Goal: Task Accomplishment & Management: Use online tool/utility

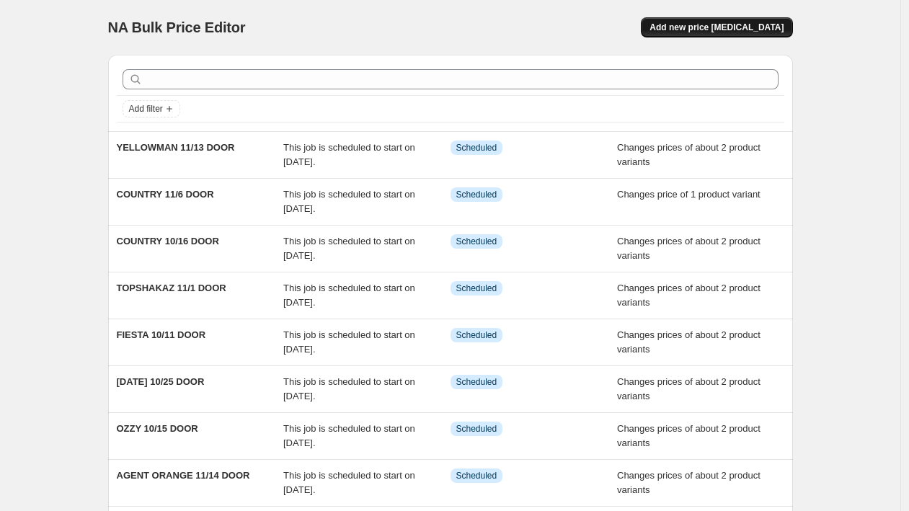
click at [728, 29] on span "Add new price [MEDICAL_DATA]" at bounding box center [717, 28] width 134 height 12
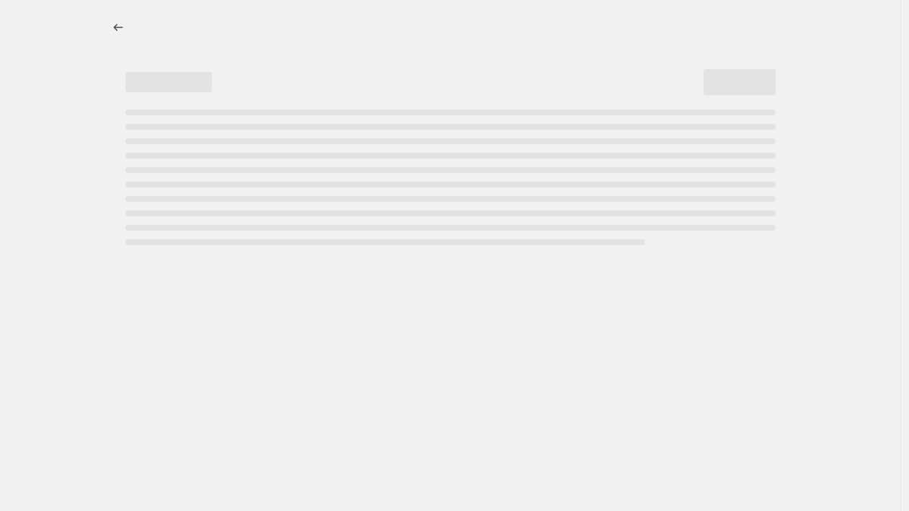
select select "percentage"
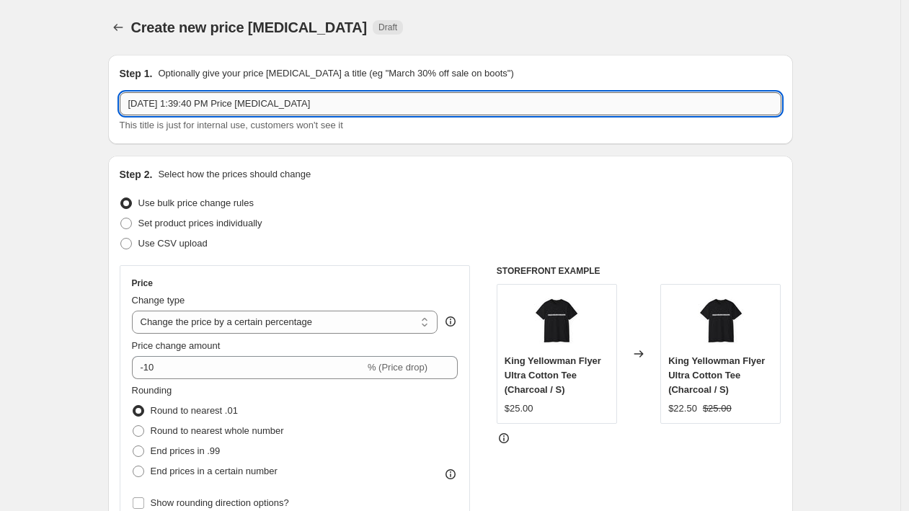
click at [195, 107] on input "[DATE] 1:39:40 PM Price [MEDICAL_DATA]" at bounding box center [451, 103] width 662 height 23
type input "FREAKSHOW 10/31 DOOR"
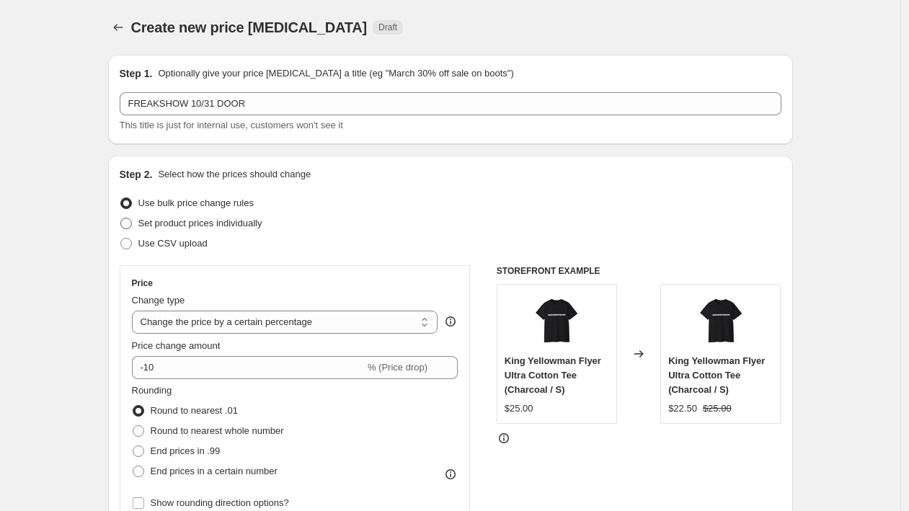
click at [241, 225] on span "Set product prices individually" at bounding box center [200, 223] width 124 height 11
click at [121, 219] on input "Set product prices individually" at bounding box center [120, 218] width 1 height 1
radio input "true"
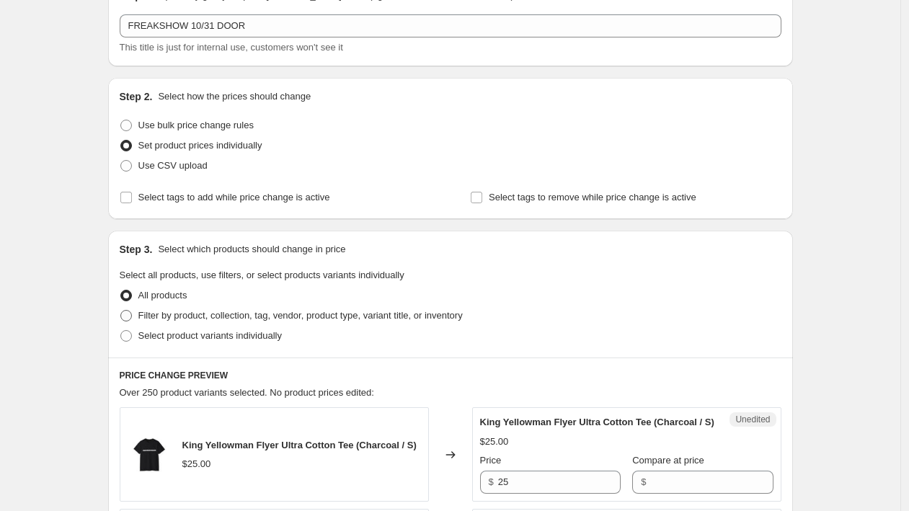
scroll to position [141, 0]
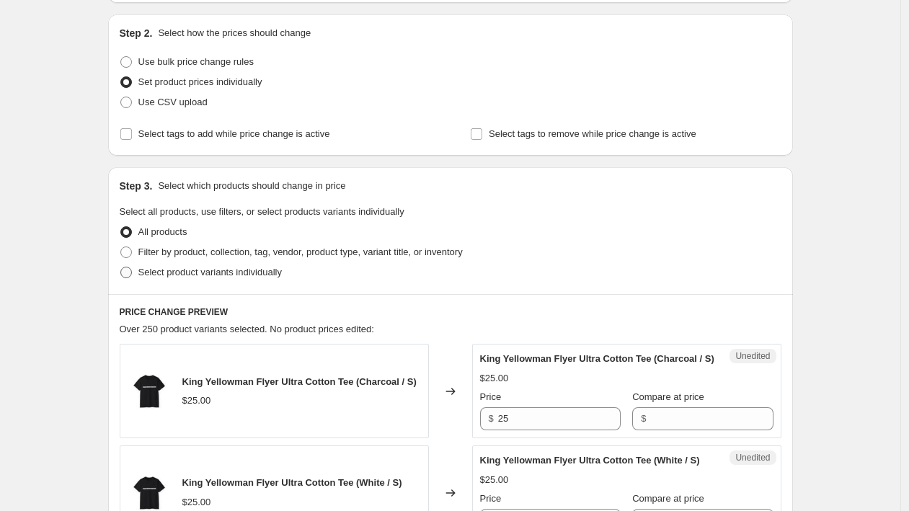
click at [234, 269] on span "Select product variants individually" at bounding box center [210, 272] width 144 height 11
click at [121, 268] on input "Select product variants individually" at bounding box center [120, 267] width 1 height 1
radio input "true"
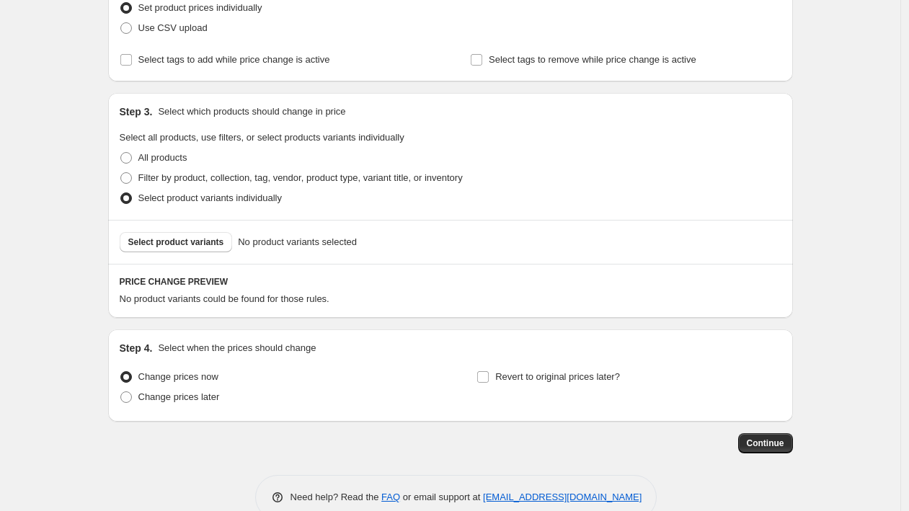
scroll to position [246, 0]
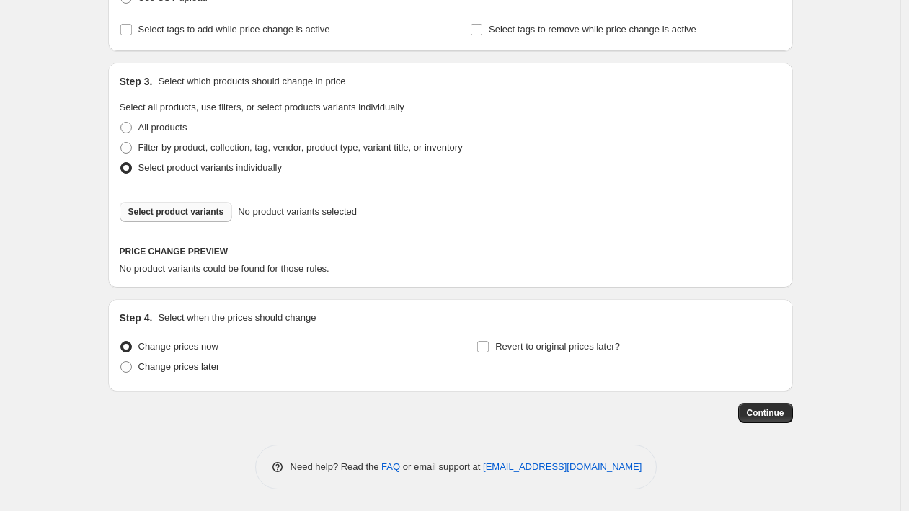
click at [213, 212] on span "Select product variants" at bounding box center [176, 212] width 96 height 12
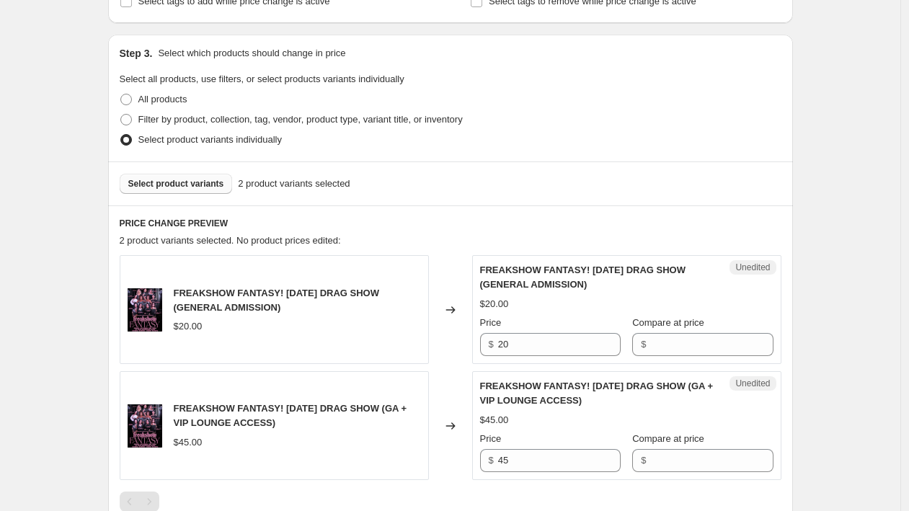
scroll to position [314, 0]
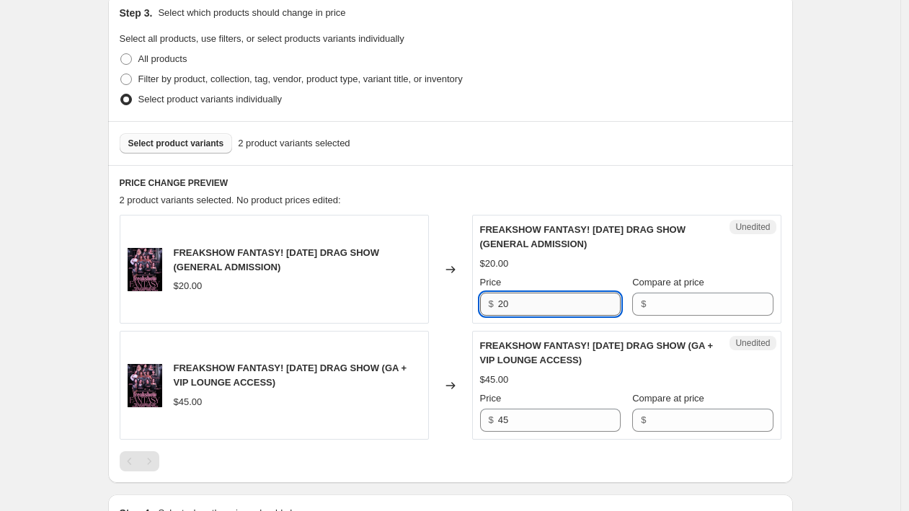
click at [521, 308] on input "20" at bounding box center [559, 304] width 123 height 23
type input "25"
drag, startPoint x: 519, startPoint y: 423, endPoint x: 494, endPoint y: 421, distance: 25.3
click at [494, 421] on div "$ 45" at bounding box center [550, 420] width 141 height 23
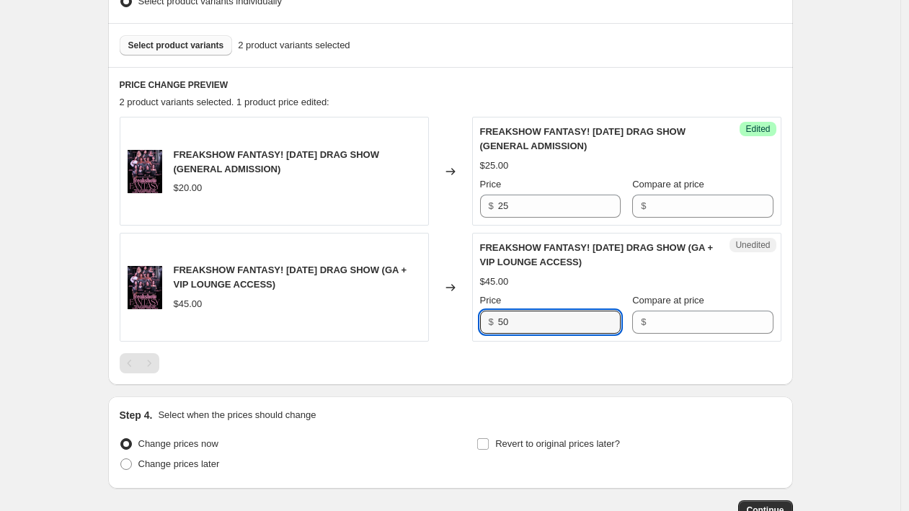
scroll to position [510, 0]
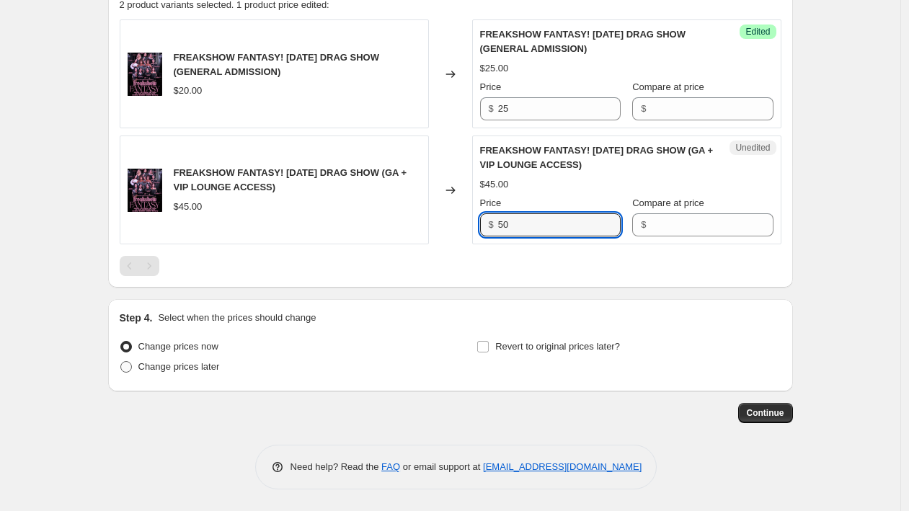
type input "50"
click at [167, 368] on span "Change prices later" at bounding box center [178, 366] width 81 height 11
click at [121, 362] on input "Change prices later" at bounding box center [120, 361] width 1 height 1
radio input "true"
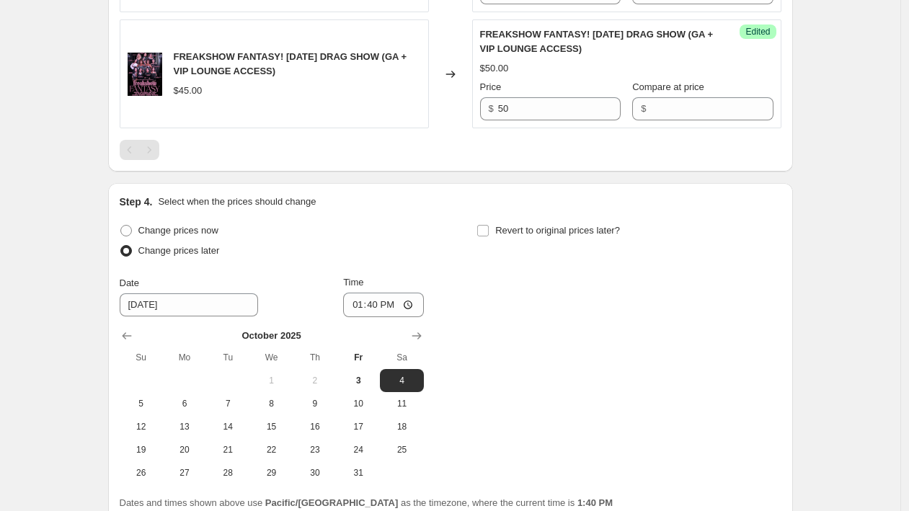
scroll to position [663, 0]
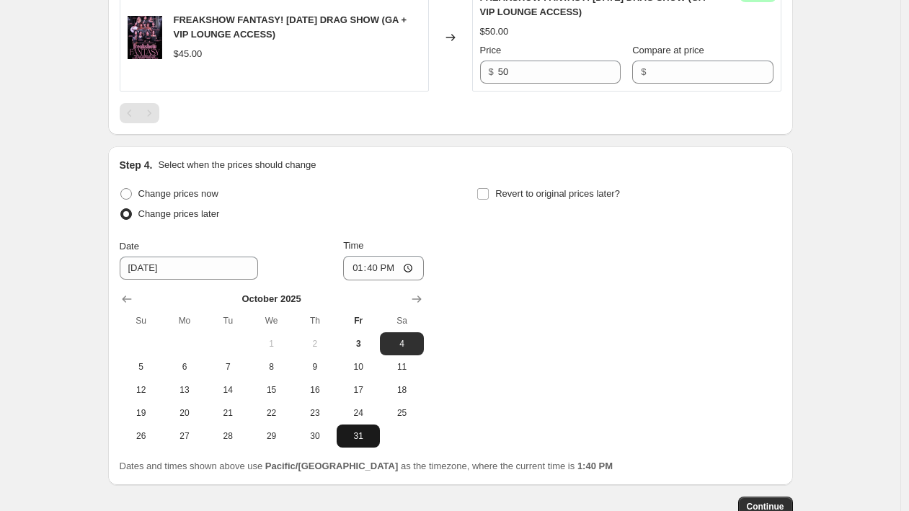
click at [364, 437] on span "31" at bounding box center [359, 437] width 32 height 12
type input "[DATE]"
click at [373, 272] on input "13:40" at bounding box center [383, 268] width 81 height 25
click at [391, 272] on input "20:40" at bounding box center [383, 268] width 81 height 25
type input "20:00"
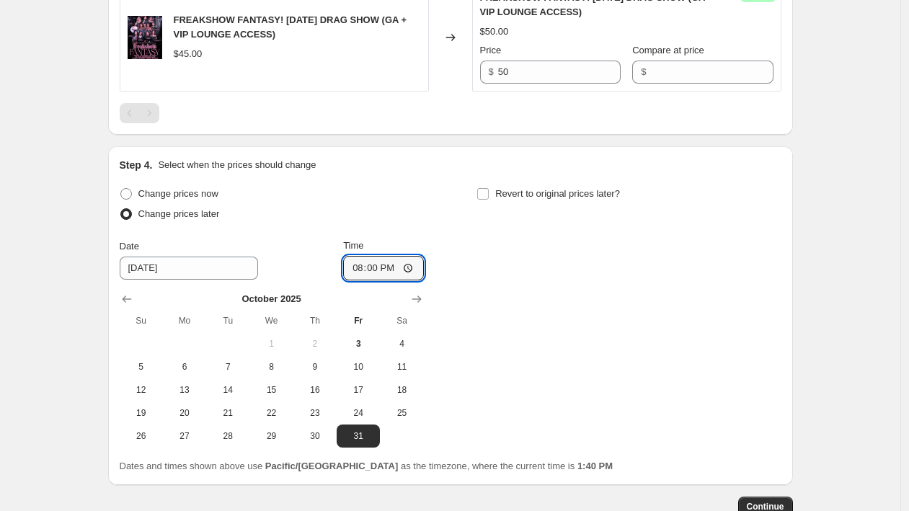
click at [524, 285] on div "Change prices now Change prices later Date [DATE] Time 20:00 [DATE] Su Mo Tu We…" at bounding box center [451, 316] width 662 height 264
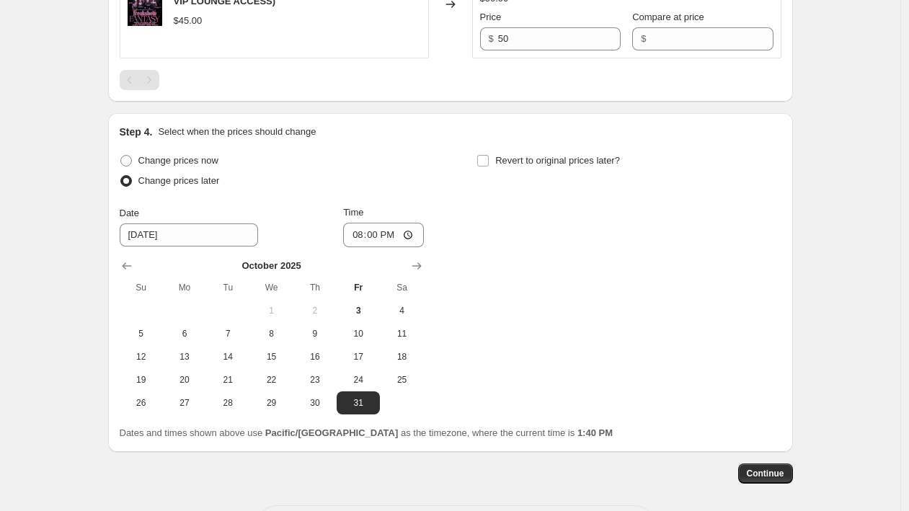
scroll to position [758, 0]
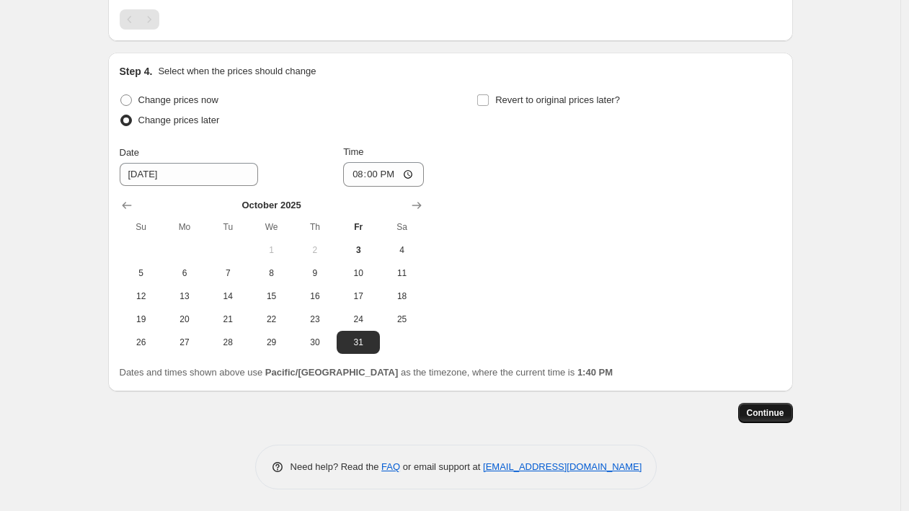
click at [777, 408] on span "Continue" at bounding box center [766, 413] width 38 height 12
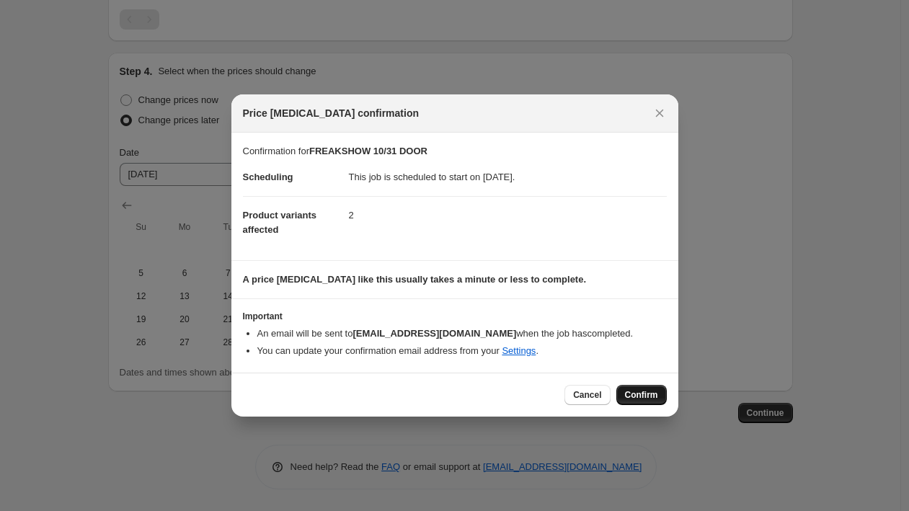
click at [648, 394] on span "Confirm" at bounding box center [641, 395] width 33 height 12
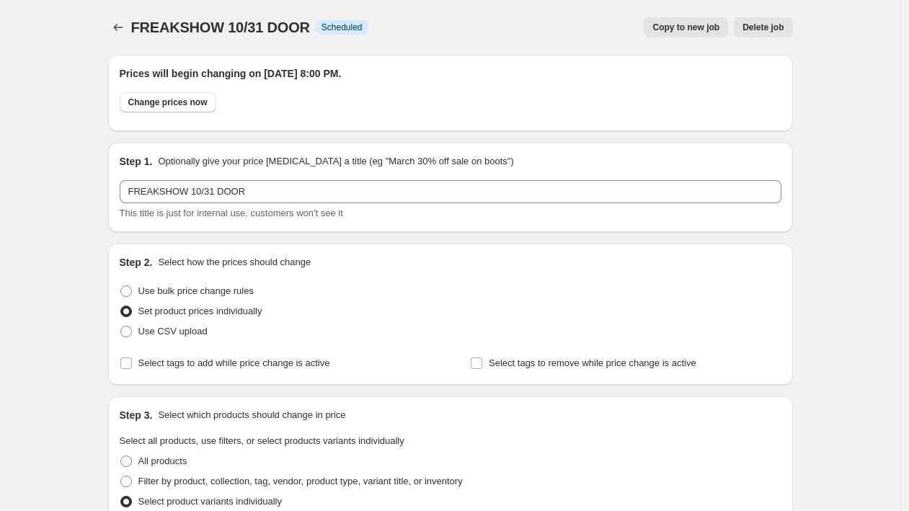
scroll to position [758, 0]
